Goal: Find specific page/section: Find specific page/section

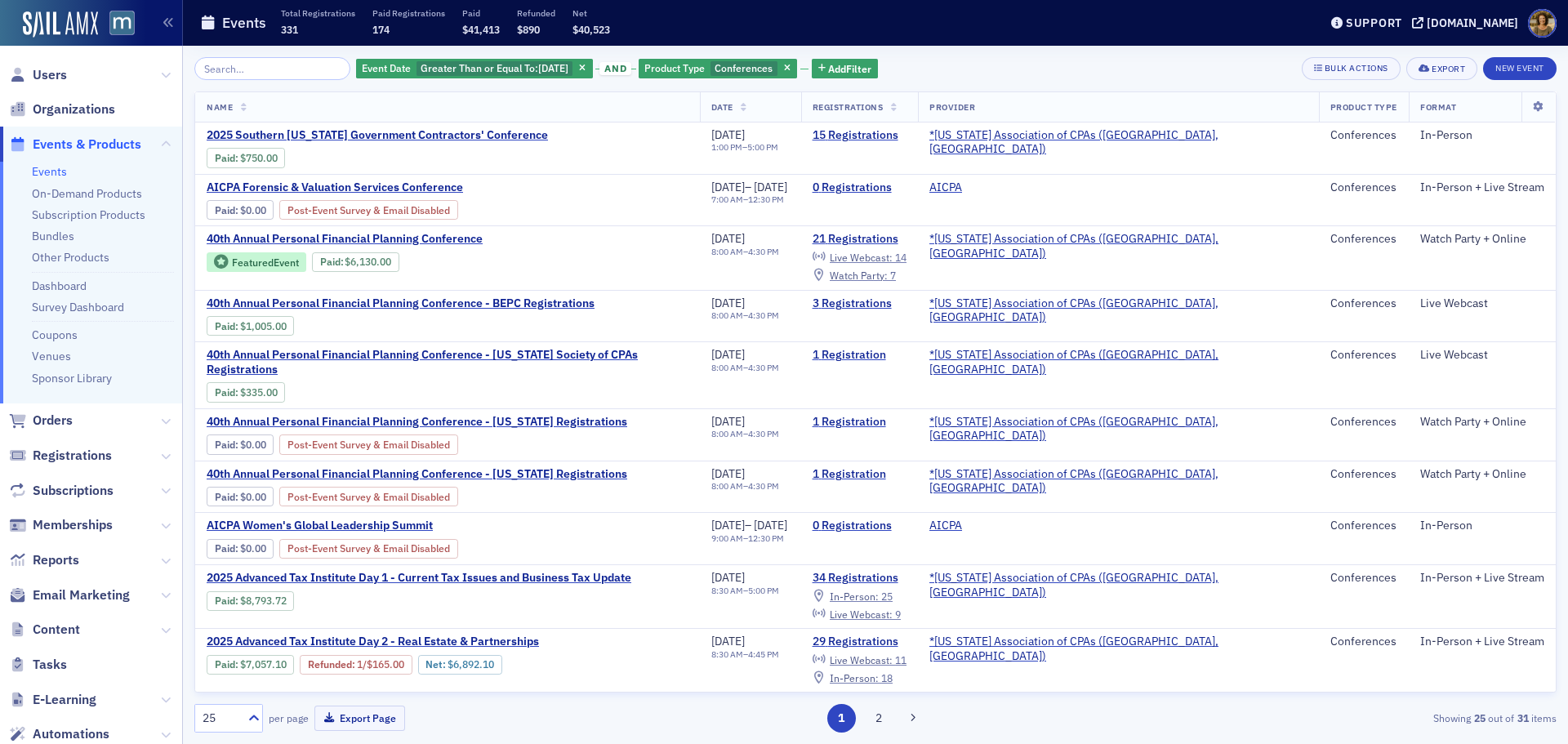
scroll to position [572, 0]
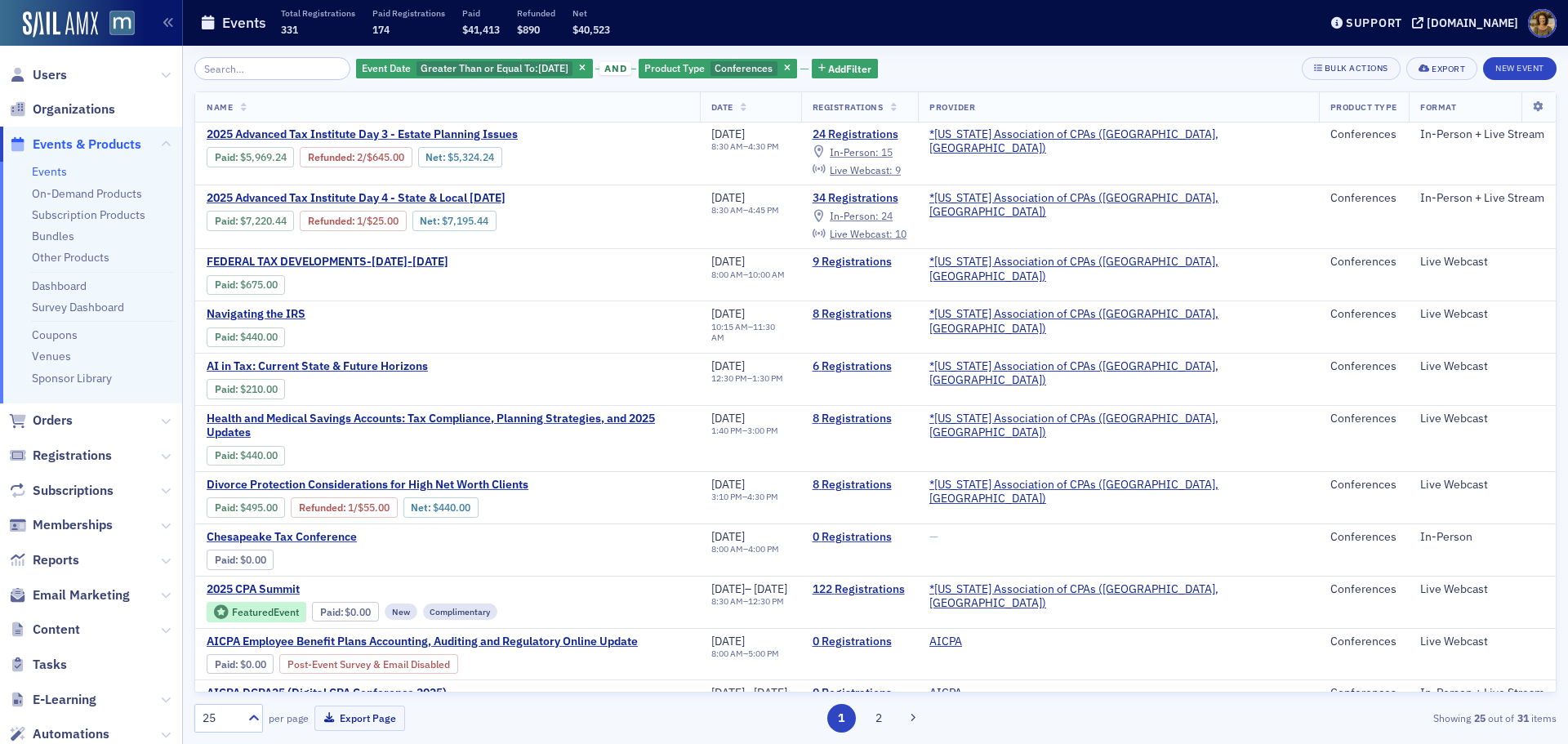
drag, startPoint x: 588, startPoint y: 67, endPoint x: 602, endPoint y: 67, distance: 14.0
click at [590, 67] on span "button" at bounding box center [583, 68] width 14 height 14
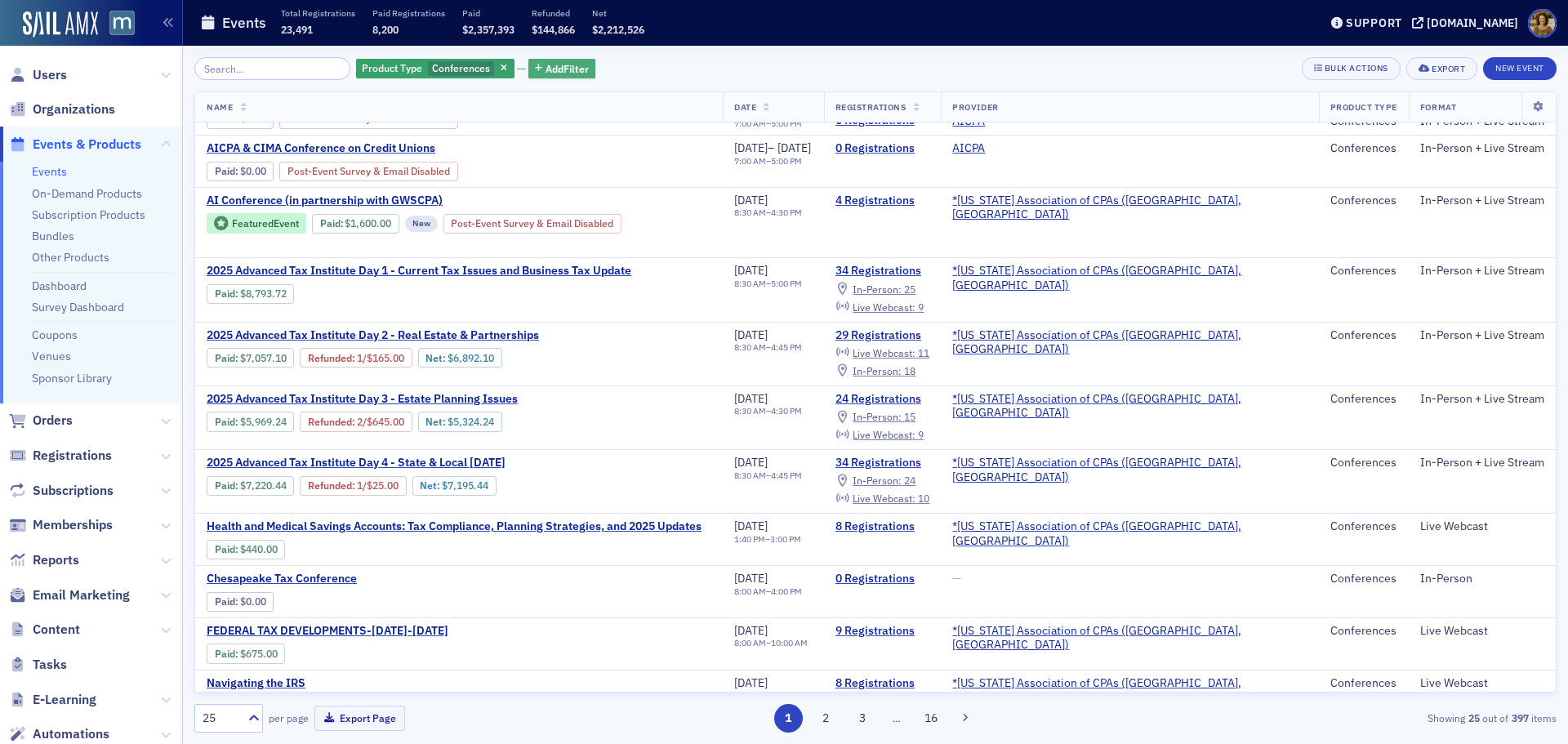
drag, startPoint x: 482, startPoint y: 67, endPoint x: 352, endPoint y: 69, distance: 130.0
click at [501, 67] on icon "button" at bounding box center [504, 69] width 6 height 9
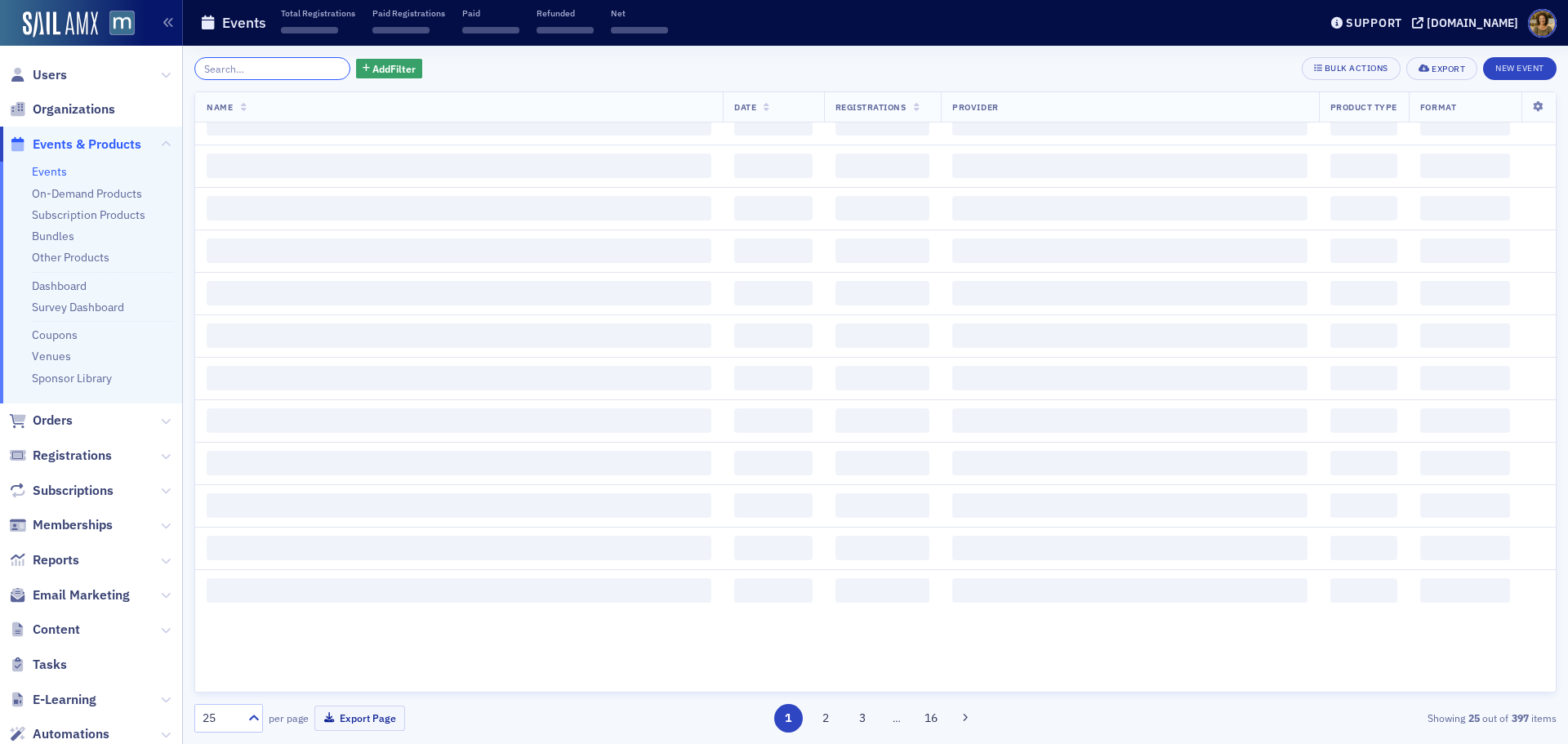
click at [287, 67] on input "search" at bounding box center [272, 68] width 156 height 22
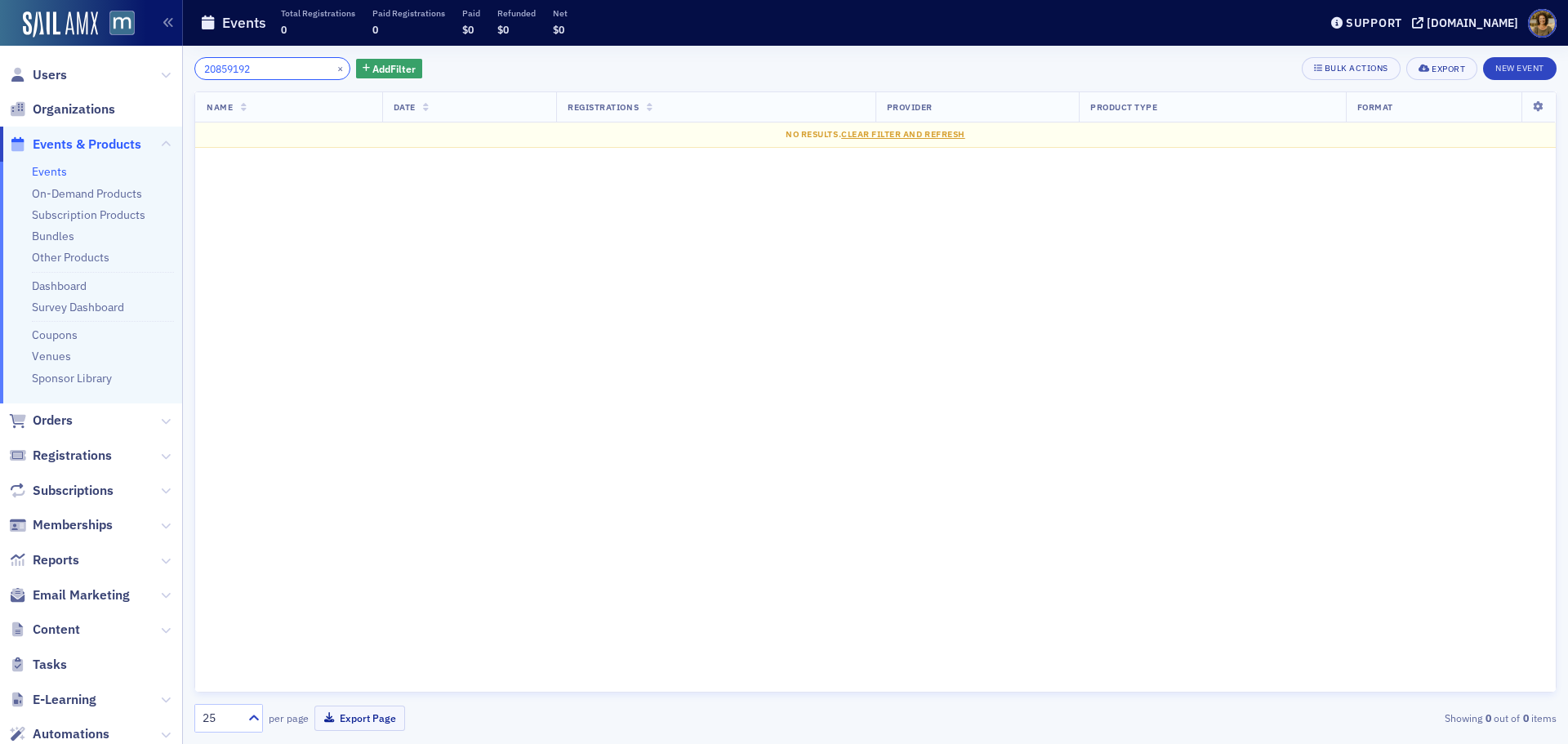
drag, startPoint x: 260, startPoint y: 73, endPoint x: 175, endPoint y: 72, distance: 85.0
click at [175, 72] on div "Users Organizations Events & Products Events On-Demand Products Subscription Pr…" at bounding box center [784, 372] width 1568 height 744
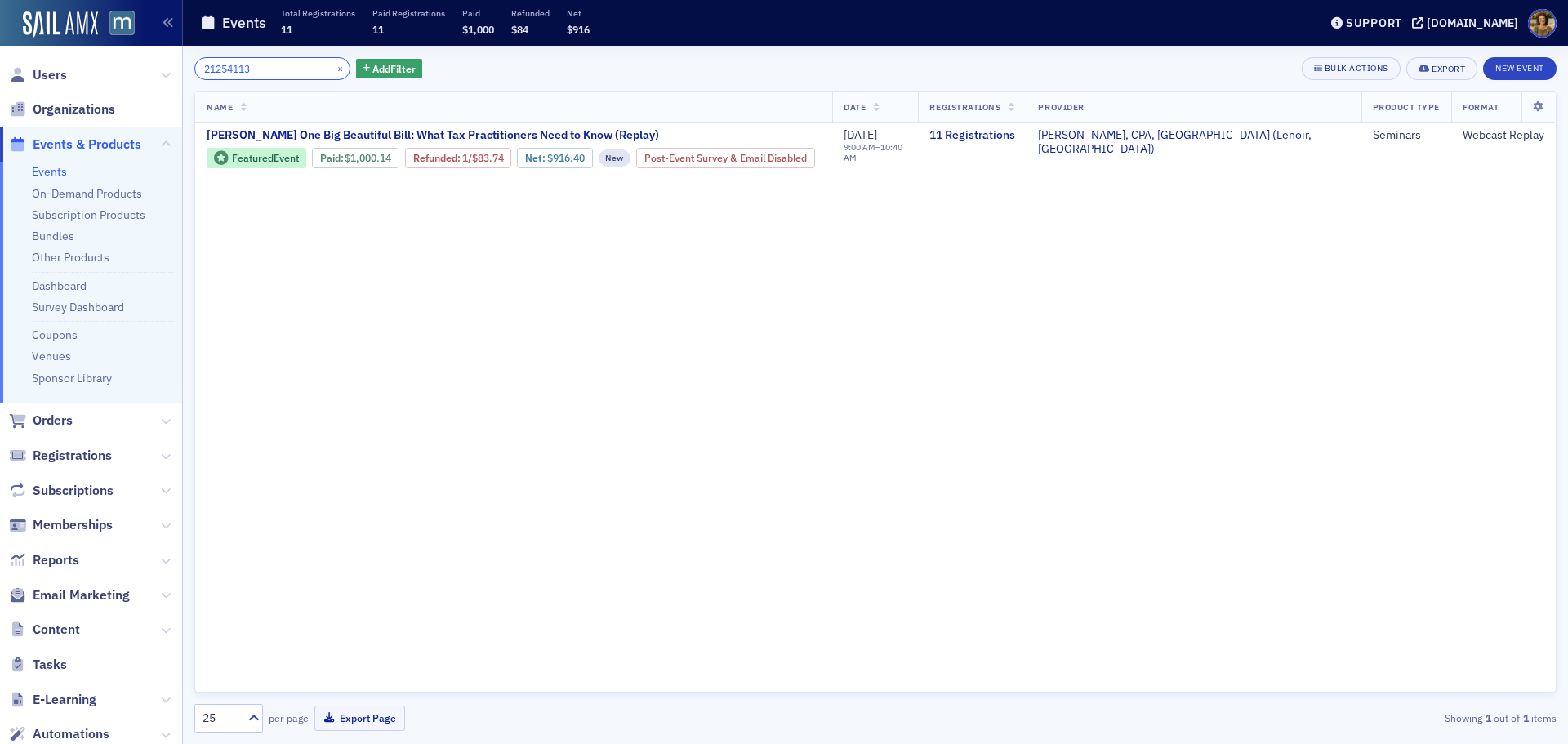
drag, startPoint x: 272, startPoint y: 70, endPoint x: 186, endPoint y: 70, distance: 86.0
click at [186, 70] on div "21254113 × Add Filter Bulk Actions Export New Event Name Date Registrations Pro…" at bounding box center [875, 395] width 1385 height 698
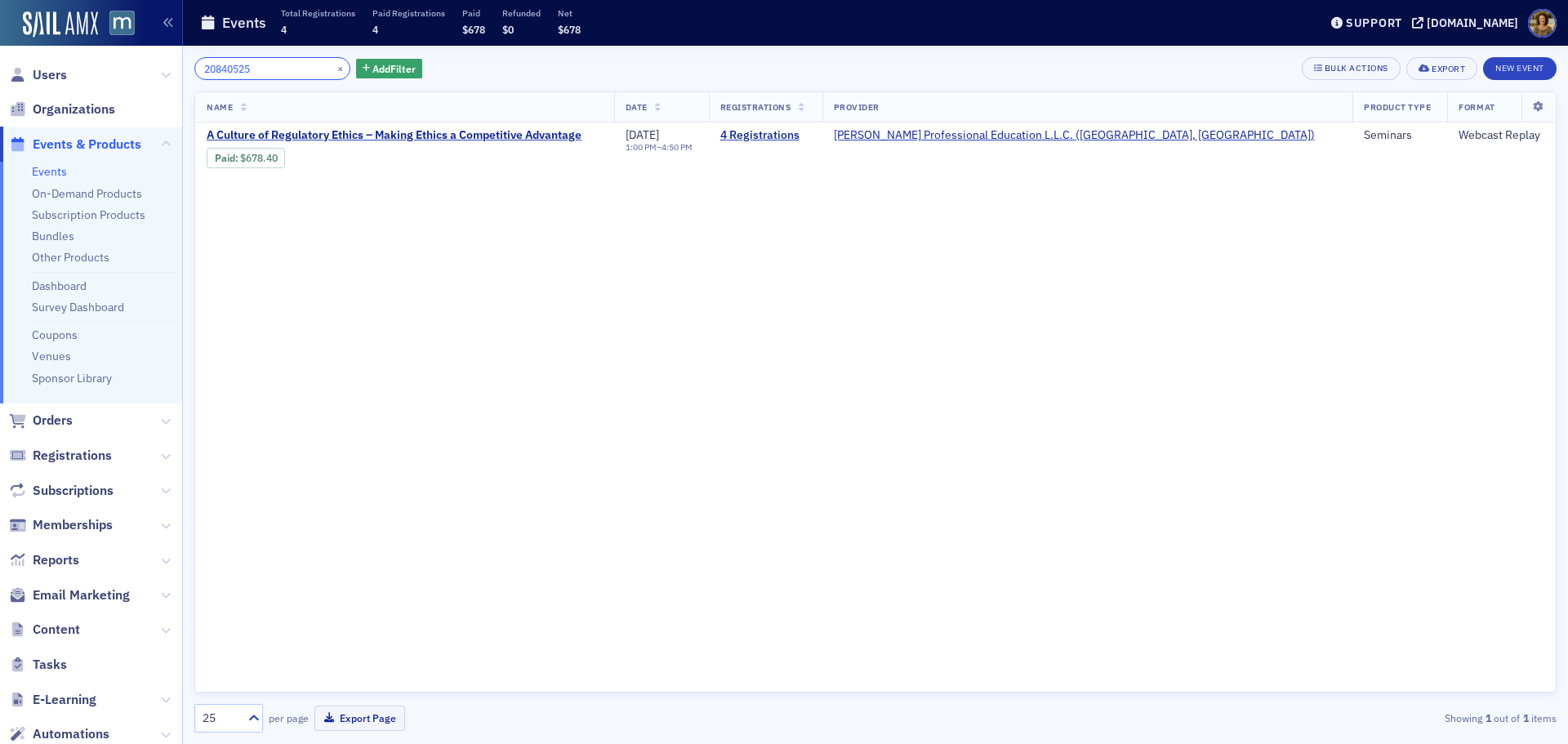
type input "20840525"
